Goal: Task Accomplishment & Management: Use online tool/utility

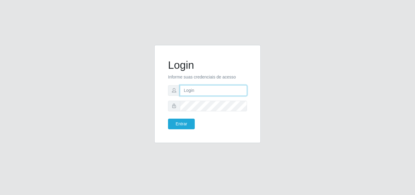
click at [219, 95] on input "text" at bounding box center [213, 90] width 67 height 11
click at [218, 94] on input "Vitor" at bounding box center [213, 90] width 67 height 11
type input "vitoria@saullus"
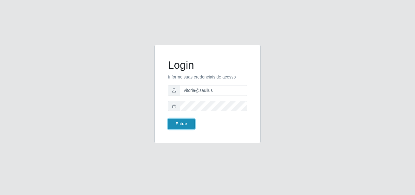
click at [191, 122] on button "Entrar" at bounding box center [181, 124] width 27 height 11
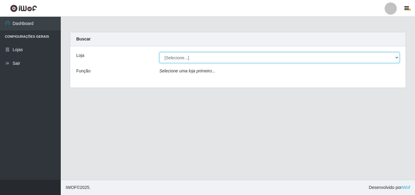
click at [198, 52] on div "Loja [Selecione...] Saullus Supermercados Função Selecione uma loja primeiro..." at bounding box center [237, 66] width 335 height 41
select select "423"
click at [160, 52] on select "[Selecione...] Saullus Supermercados" at bounding box center [280, 57] width 240 height 11
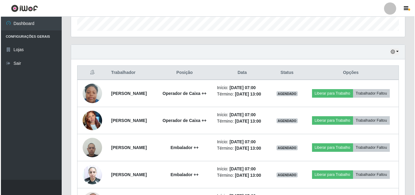
scroll to position [213, 0]
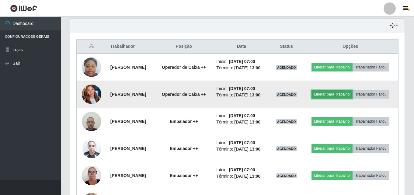
click at [352, 98] on button "Liberar para Trabalho" at bounding box center [331, 94] width 41 height 9
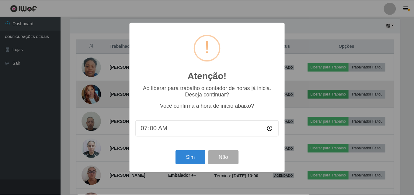
scroll to position [126, 331]
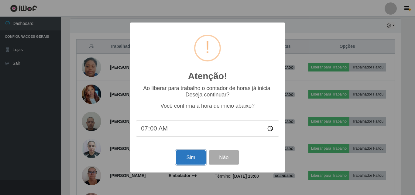
click at [187, 157] on button "Sim" at bounding box center [190, 157] width 29 height 14
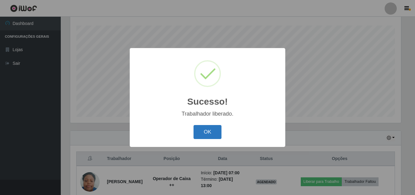
click at [201, 131] on button "OK" at bounding box center [208, 132] width 28 height 14
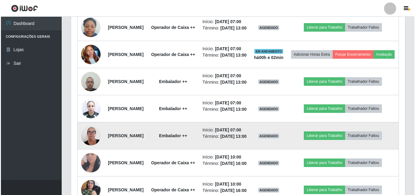
scroll to position [283, 0]
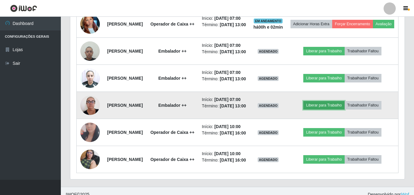
click at [323, 109] on button "Liberar para Trabalho" at bounding box center [323, 105] width 41 height 9
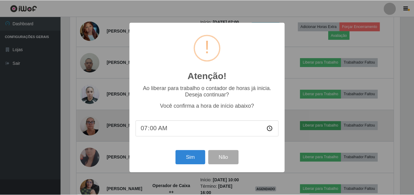
scroll to position [126, 331]
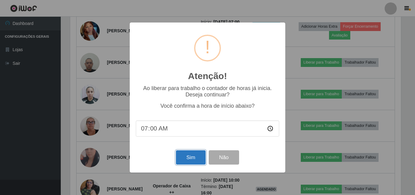
click at [201, 157] on button "Sim" at bounding box center [190, 157] width 29 height 14
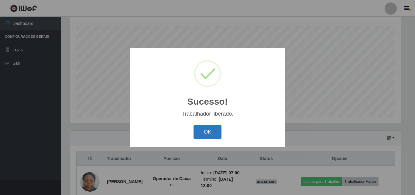
click at [221, 131] on button "OK" at bounding box center [208, 132] width 28 height 14
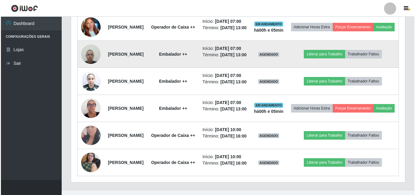
scroll to position [245, 0]
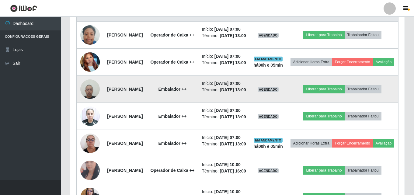
click at [332, 103] on td "Liberar para Trabalho Trabalhador Faltou" at bounding box center [342, 89] width 112 height 27
click at [335, 93] on button "Liberar para Trabalho" at bounding box center [323, 89] width 41 height 9
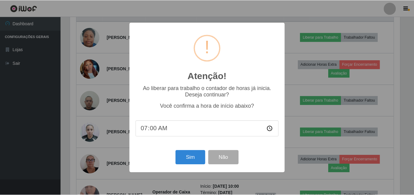
scroll to position [126, 331]
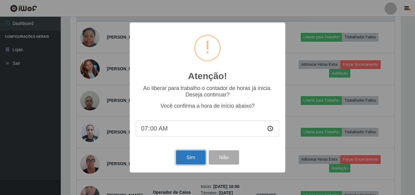
click at [197, 159] on button "Sim" at bounding box center [190, 157] width 29 height 14
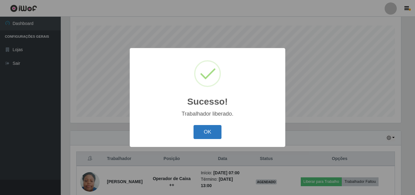
click at [217, 130] on button "OK" at bounding box center [208, 132] width 28 height 14
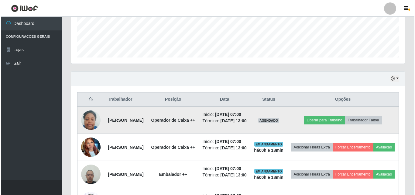
scroll to position [161, 0]
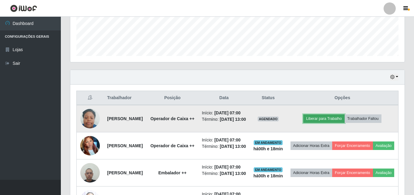
click at [334, 123] on button "Liberar para Trabalho" at bounding box center [323, 118] width 41 height 9
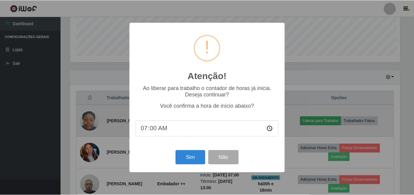
scroll to position [126, 331]
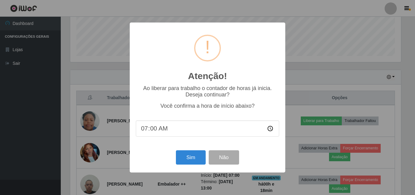
click at [164, 131] on input "07:00" at bounding box center [207, 128] width 143 height 16
click at [158, 131] on input "07:00" at bounding box center [207, 128] width 143 height 16
click at [157, 129] on input "07:00" at bounding box center [207, 128] width 143 height 16
click at [154, 129] on input "07:00" at bounding box center [207, 128] width 143 height 16
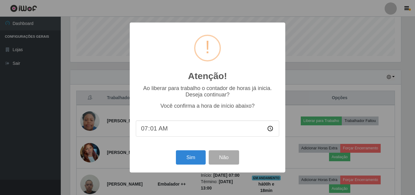
type input "07:18"
click at [198, 162] on button "Sim" at bounding box center [190, 157] width 29 height 14
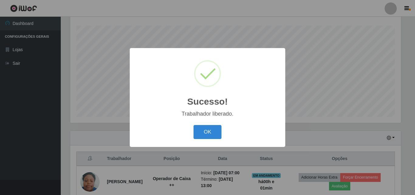
click at [199, 136] on button "OK" at bounding box center [208, 132] width 28 height 14
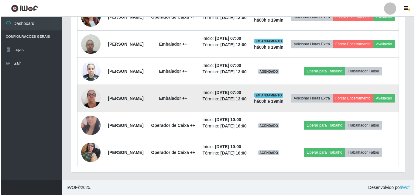
scroll to position [344, 0]
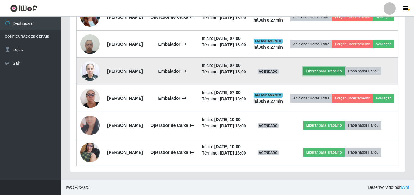
click at [342, 67] on button "Liberar para Trabalho" at bounding box center [323, 71] width 41 height 9
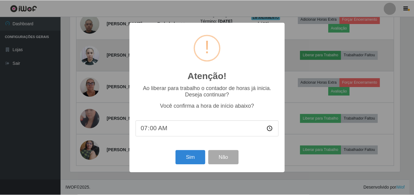
scroll to position [126, 331]
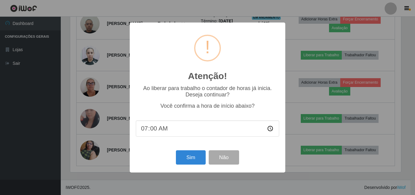
click at [178, 132] on input "07:00" at bounding box center [207, 128] width 143 height 16
click at [168, 129] on input "07:00" at bounding box center [207, 128] width 143 height 16
drag, startPoint x: 162, startPoint y: 128, endPoint x: 155, endPoint y: 132, distance: 8.2
click at [156, 132] on input "07:00" at bounding box center [207, 128] width 143 height 16
click at [155, 132] on input "07:00" at bounding box center [207, 128] width 143 height 16
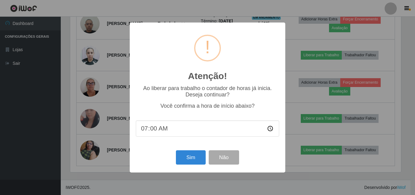
click at [154, 129] on input "07:00" at bounding box center [207, 128] width 143 height 16
type input "07:27"
click at [190, 156] on button "Sim" at bounding box center [190, 157] width 29 height 14
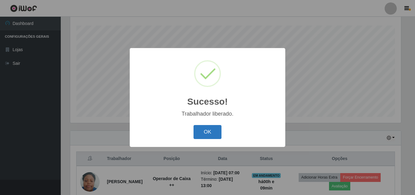
click at [204, 126] on button "OK" at bounding box center [208, 132] width 28 height 14
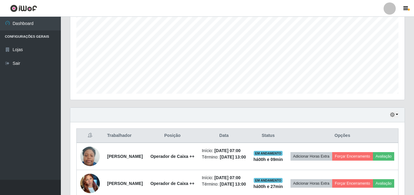
scroll to position [161, 0]
